Goal: Information Seeking & Learning: Find contact information

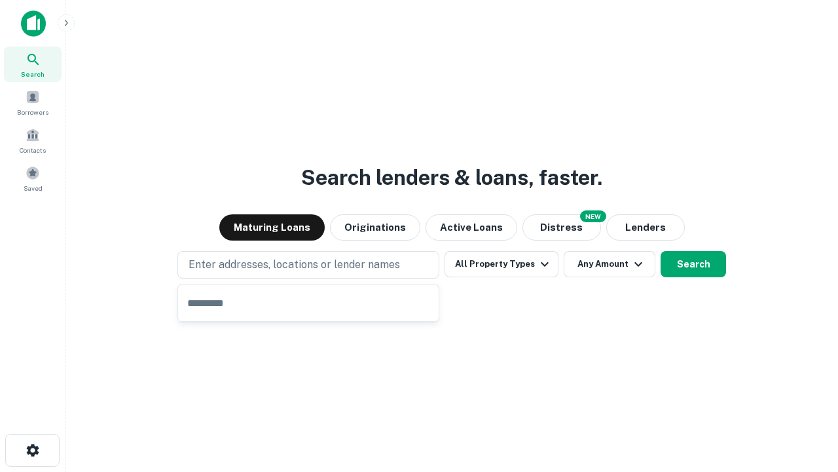
type input "**********"
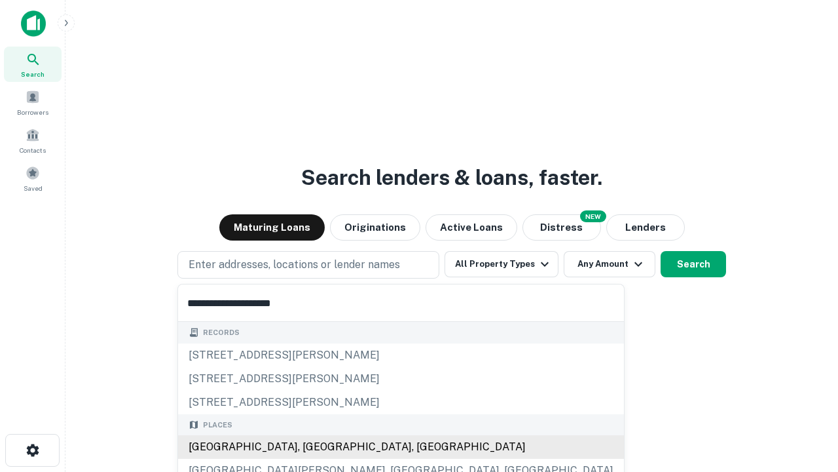
click at [313, 447] on div "Santa Monica, CA, USA" at bounding box center [401, 447] width 446 height 24
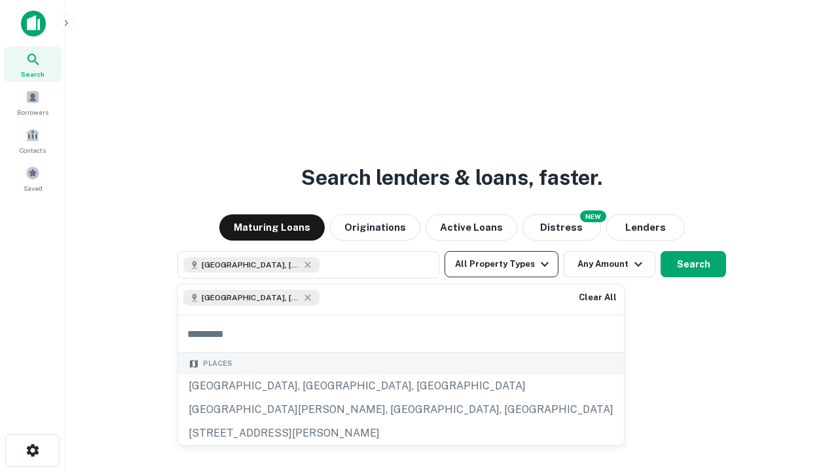
click at [502, 264] on button "All Property Types" at bounding box center [502, 264] width 114 height 26
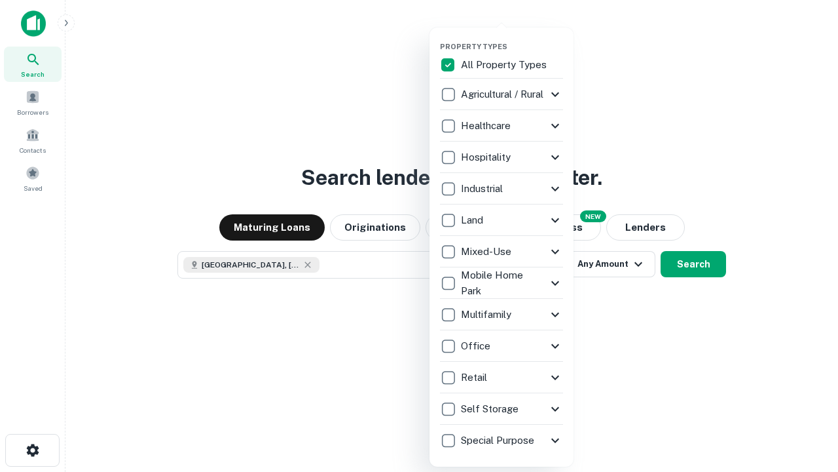
click at [512, 38] on button "button" at bounding box center [512, 38] width 144 height 1
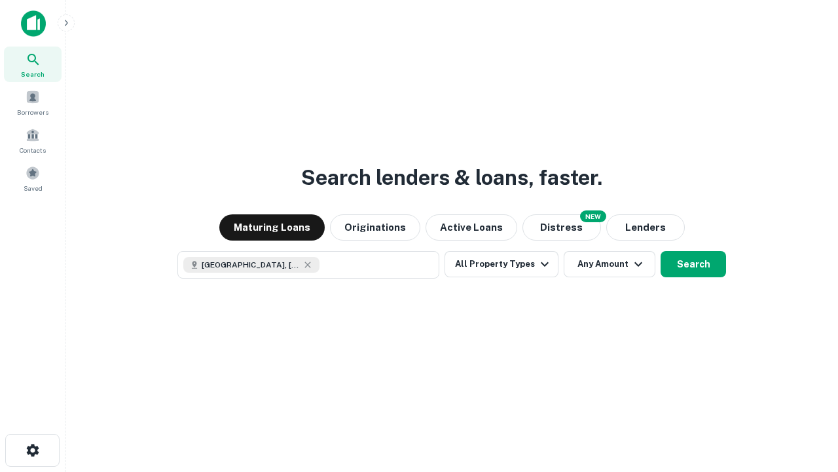
scroll to position [21, 0]
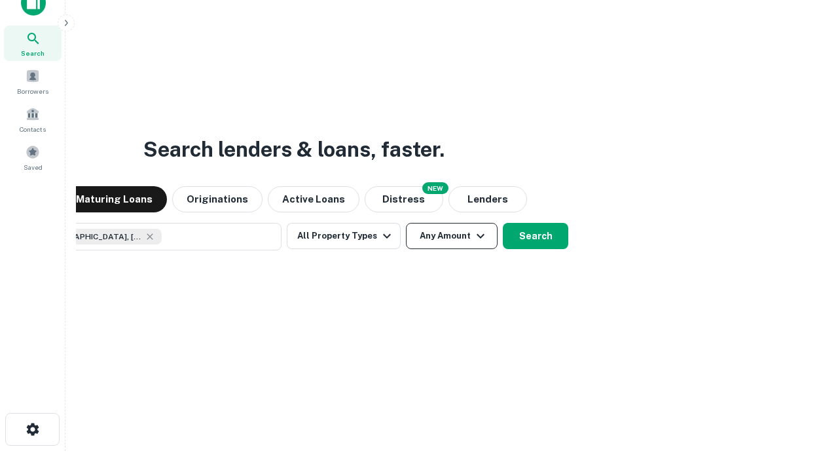
click at [406, 223] on button "Any Amount" at bounding box center [452, 236] width 92 height 26
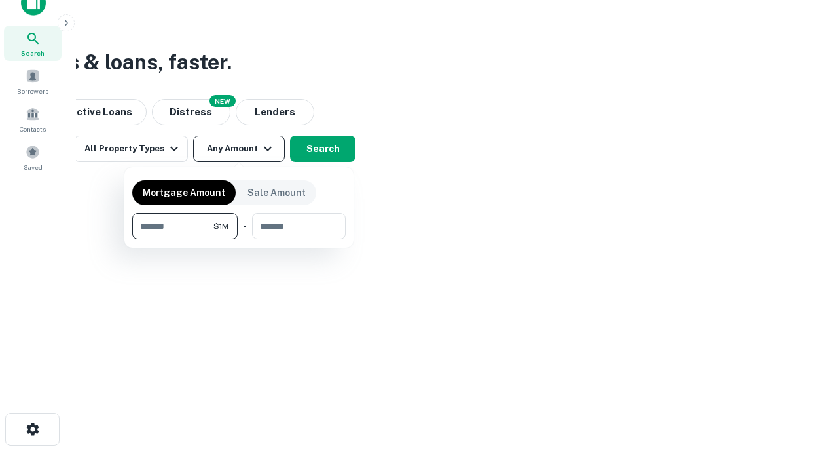
type input "*******"
click at [239, 239] on button "button" at bounding box center [239, 239] width 214 height 1
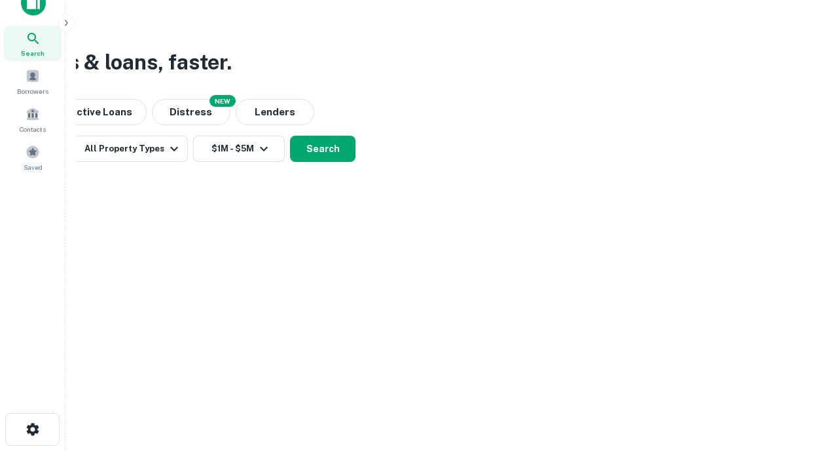
scroll to position [7, 242]
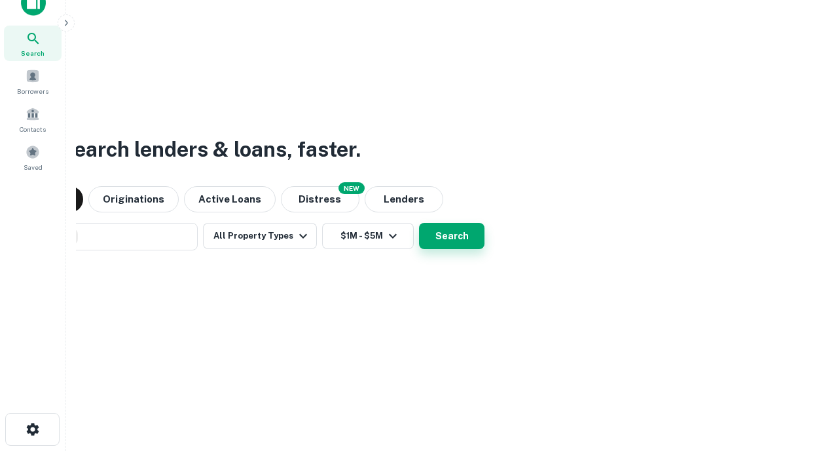
click at [419, 223] on button "Search" at bounding box center [452, 236] width 66 height 26
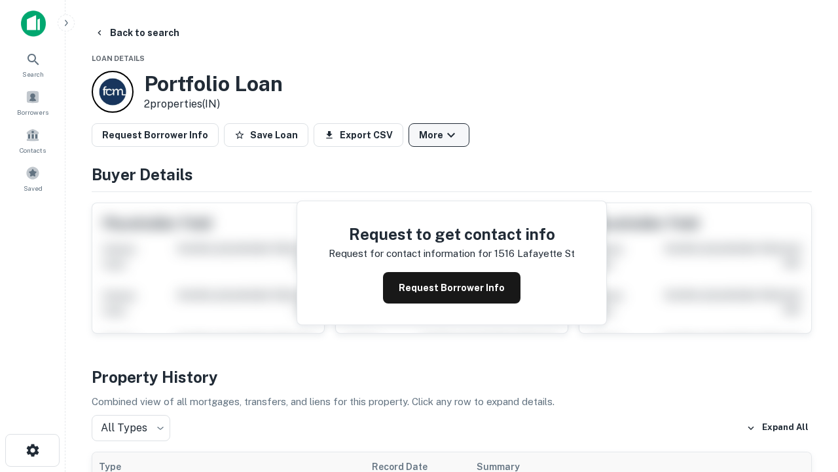
click at [439, 135] on button "More" at bounding box center [439, 135] width 61 height 24
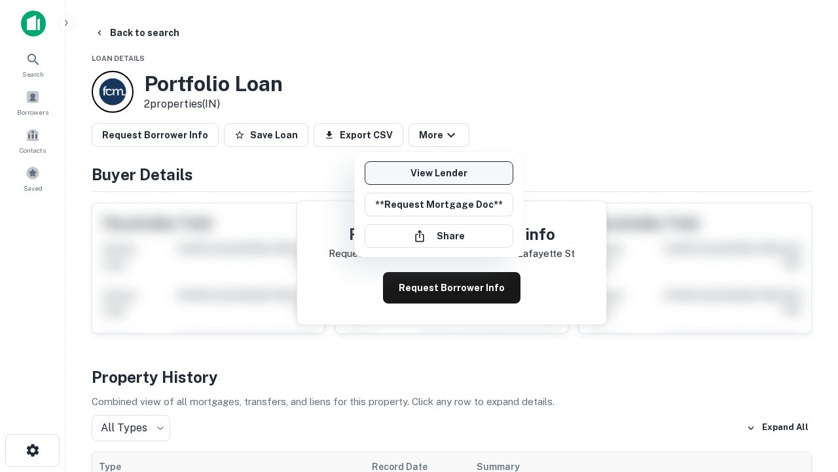
click at [439, 173] on link "View Lender" at bounding box center [439, 173] width 149 height 24
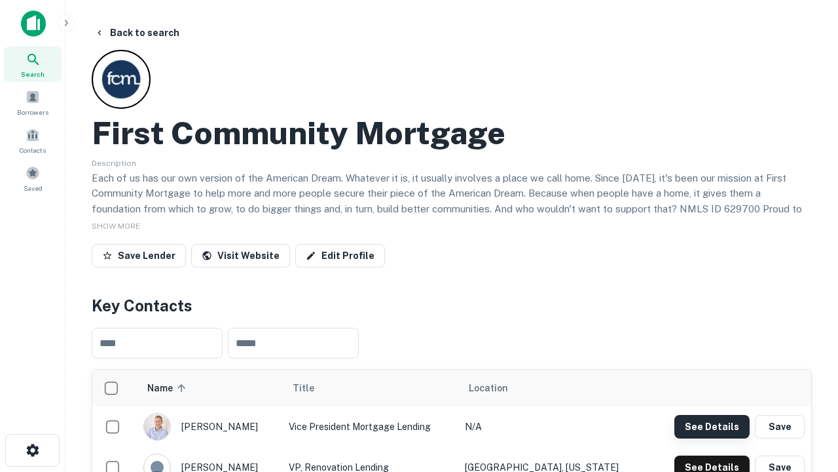
click at [712, 426] on button "See Details" at bounding box center [712, 427] width 75 height 24
click at [32, 450] on icon "button" at bounding box center [33, 450] width 16 height 16
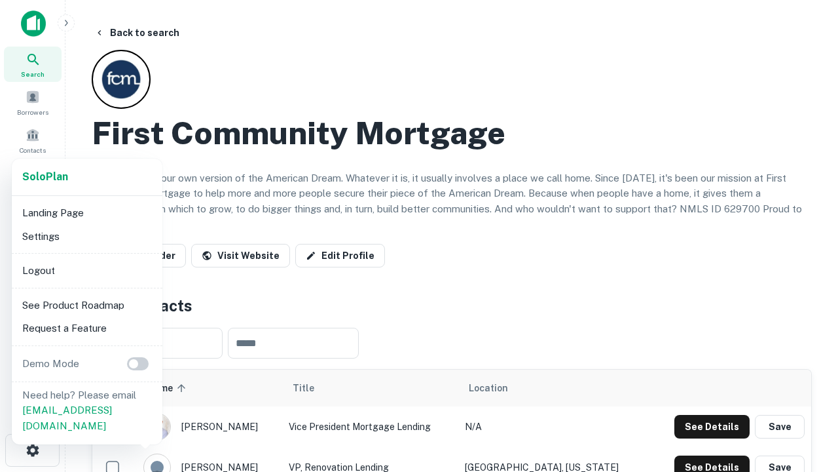
click at [86, 270] on li "Logout" at bounding box center [87, 271] width 140 height 24
